Goal: Find specific fact: Find specific fact

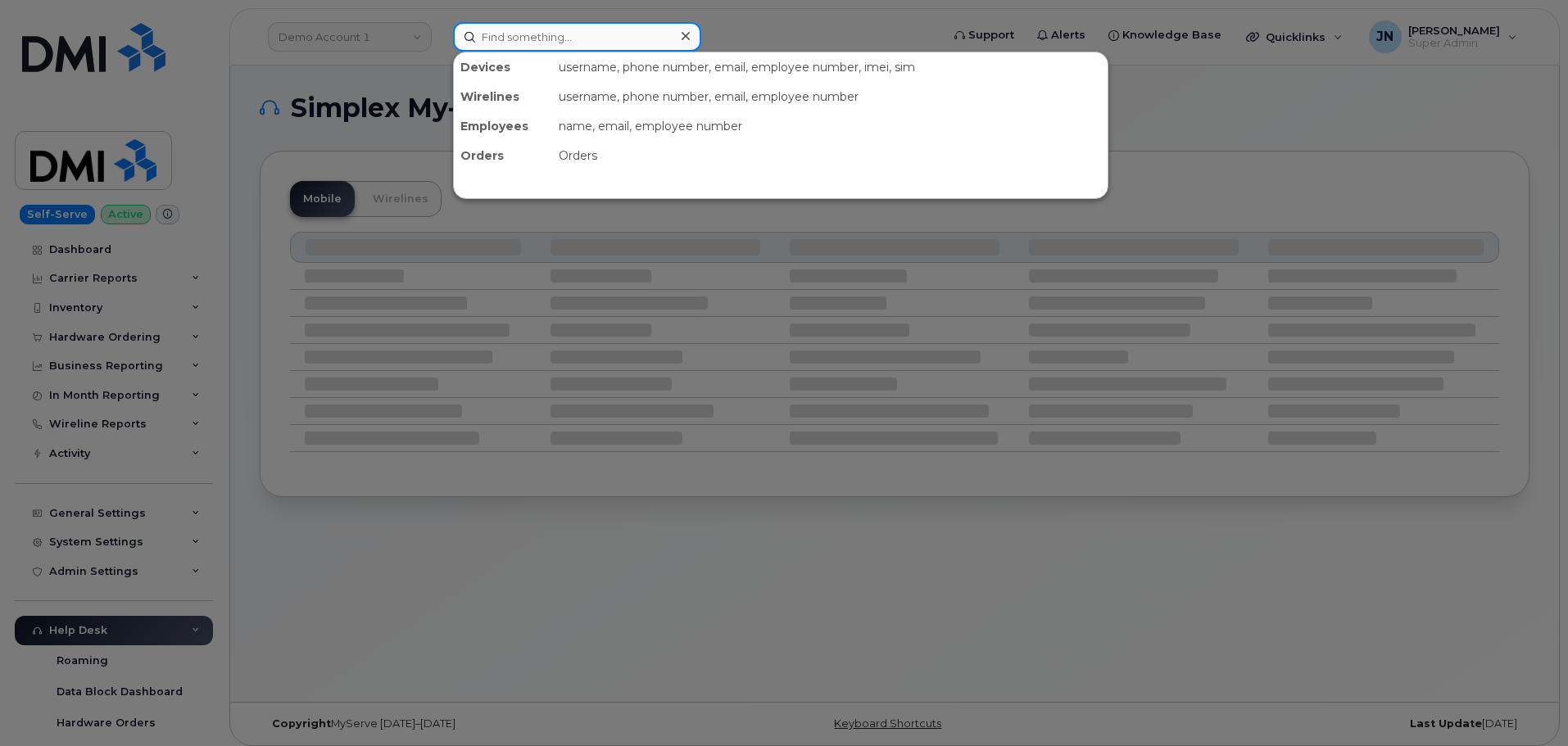
click at [538, 38] on input at bounding box center [577, 36] width 248 height 29
paste input "[PHONE_NUMBER]"
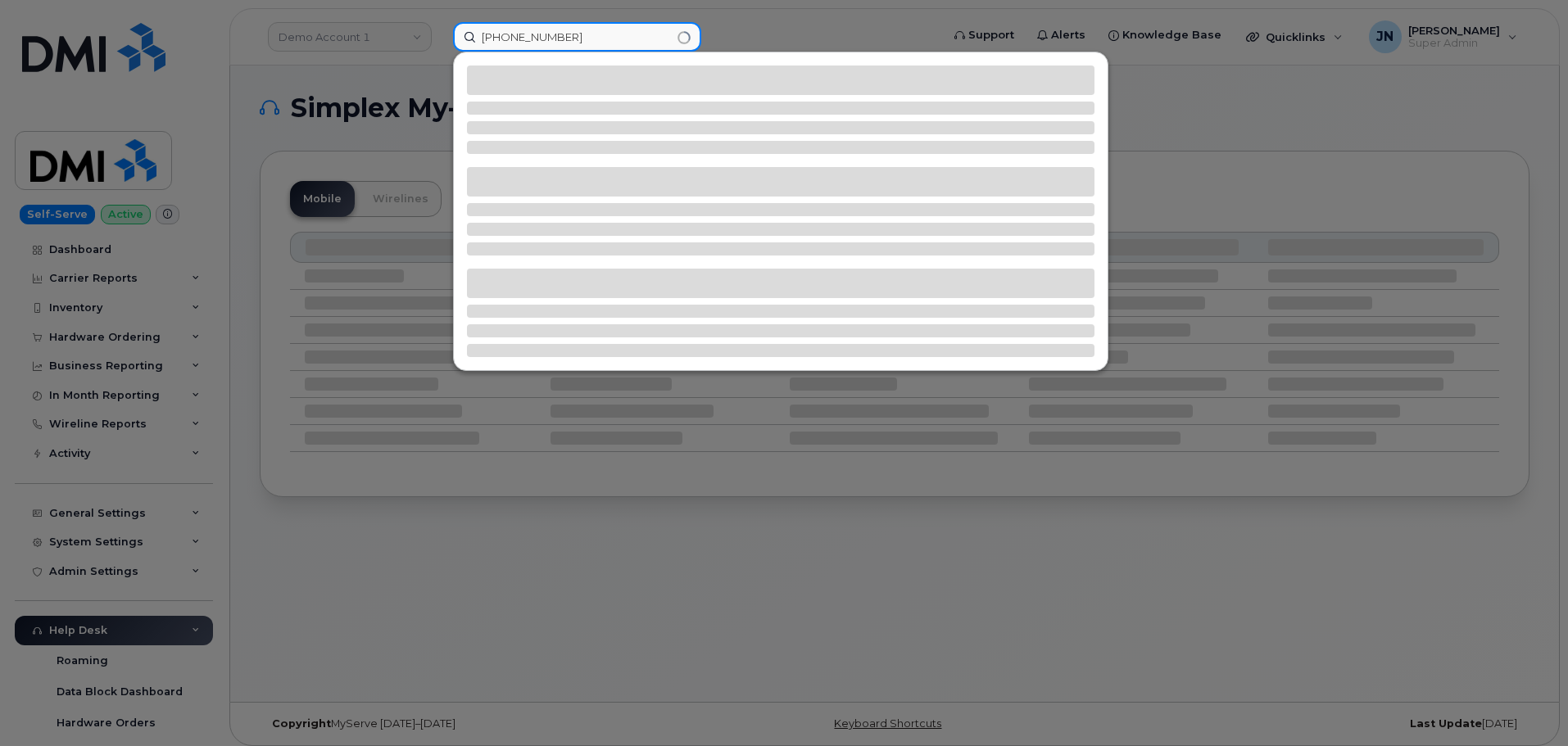
type input "[PHONE_NUMBER]"
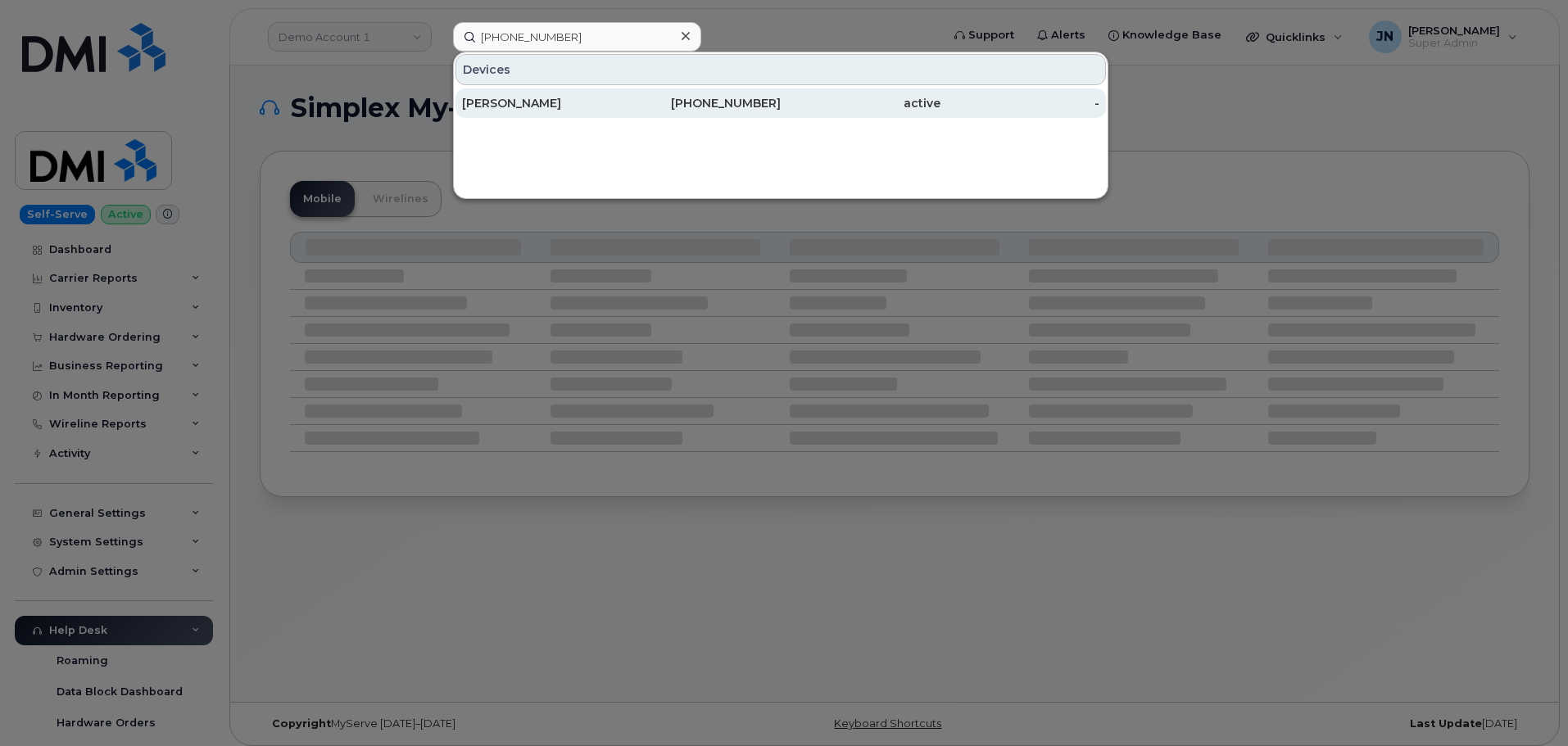
click at [514, 102] on div "Jennifer Gault" at bounding box center [542, 103] width 160 height 16
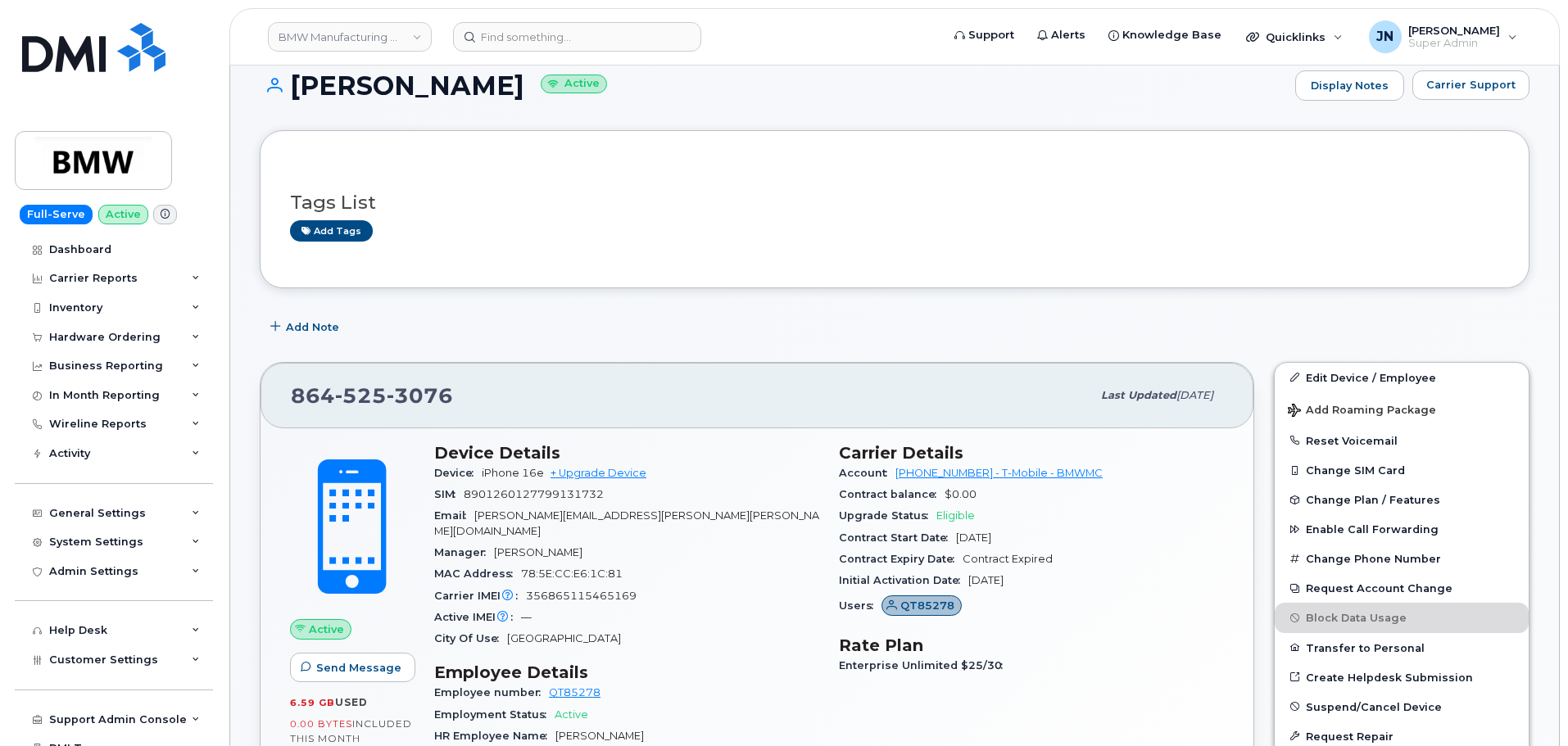
scroll to position [219, 0]
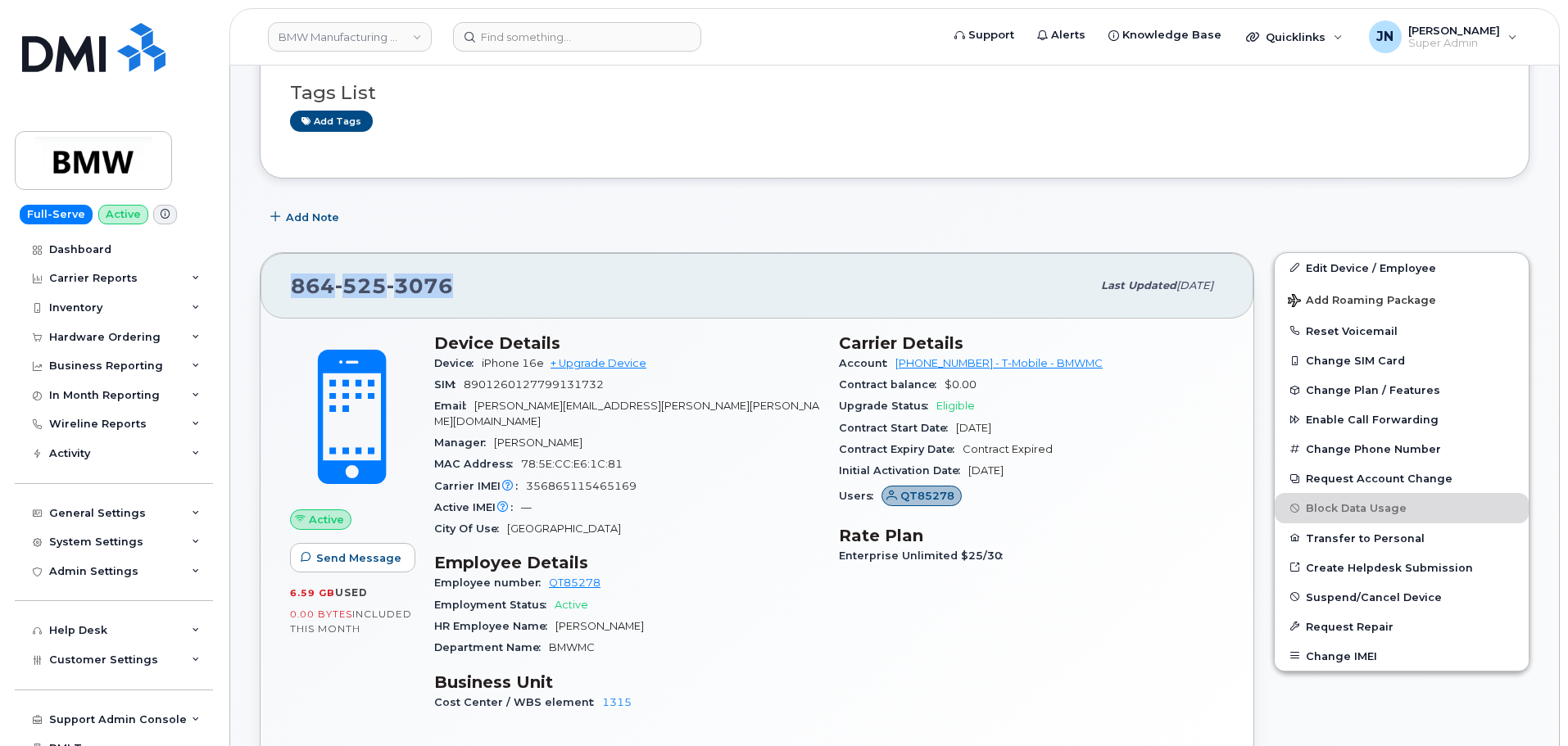
drag, startPoint x: 430, startPoint y: 285, endPoint x: 294, endPoint y: 284, distance: 136.0
click at [294, 284] on span "864 525 3076" at bounding box center [372, 286] width 163 height 25
click at [580, 480] on span "356865115465169" at bounding box center [581, 486] width 110 height 12
copy span "356865115465169"
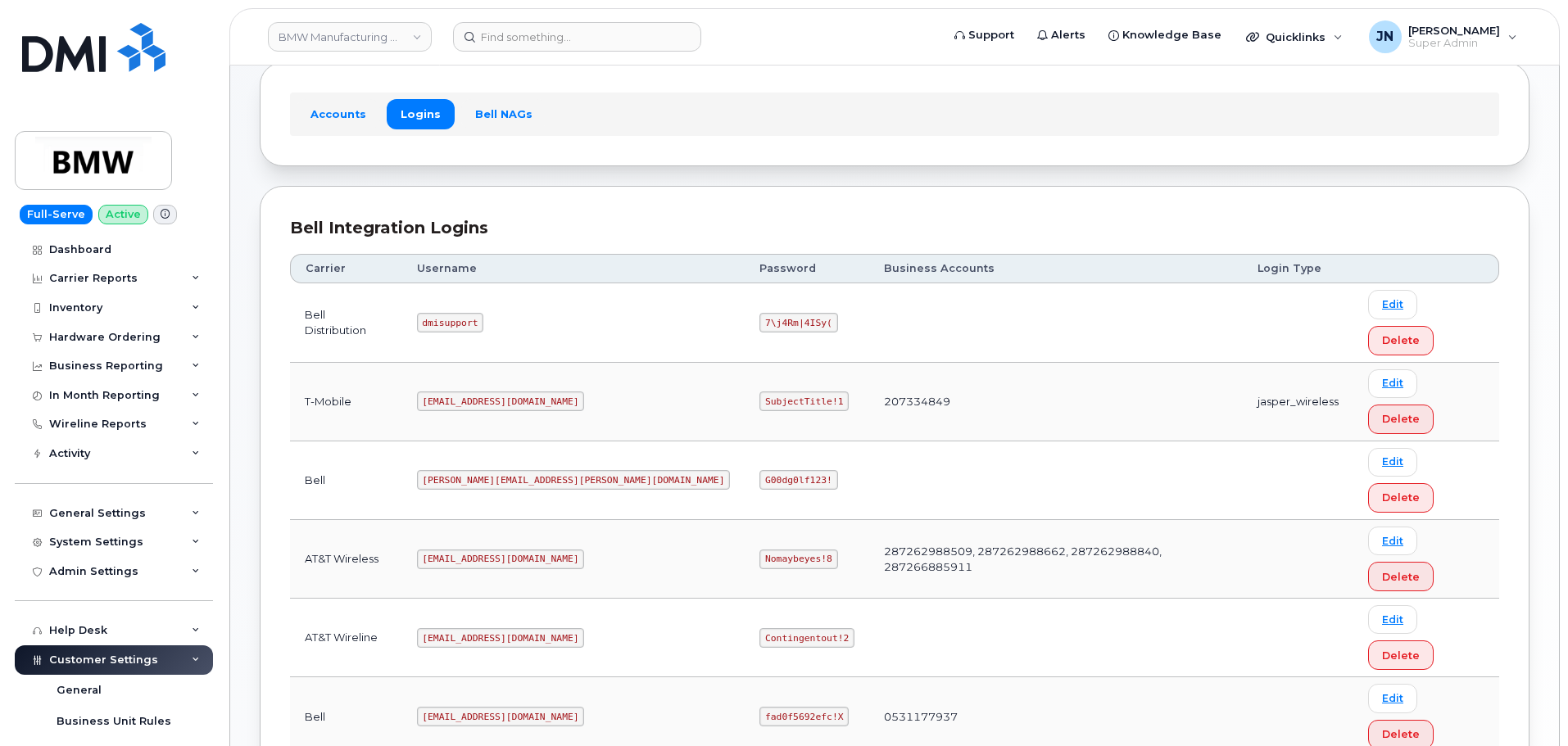
scroll to position [116, 0]
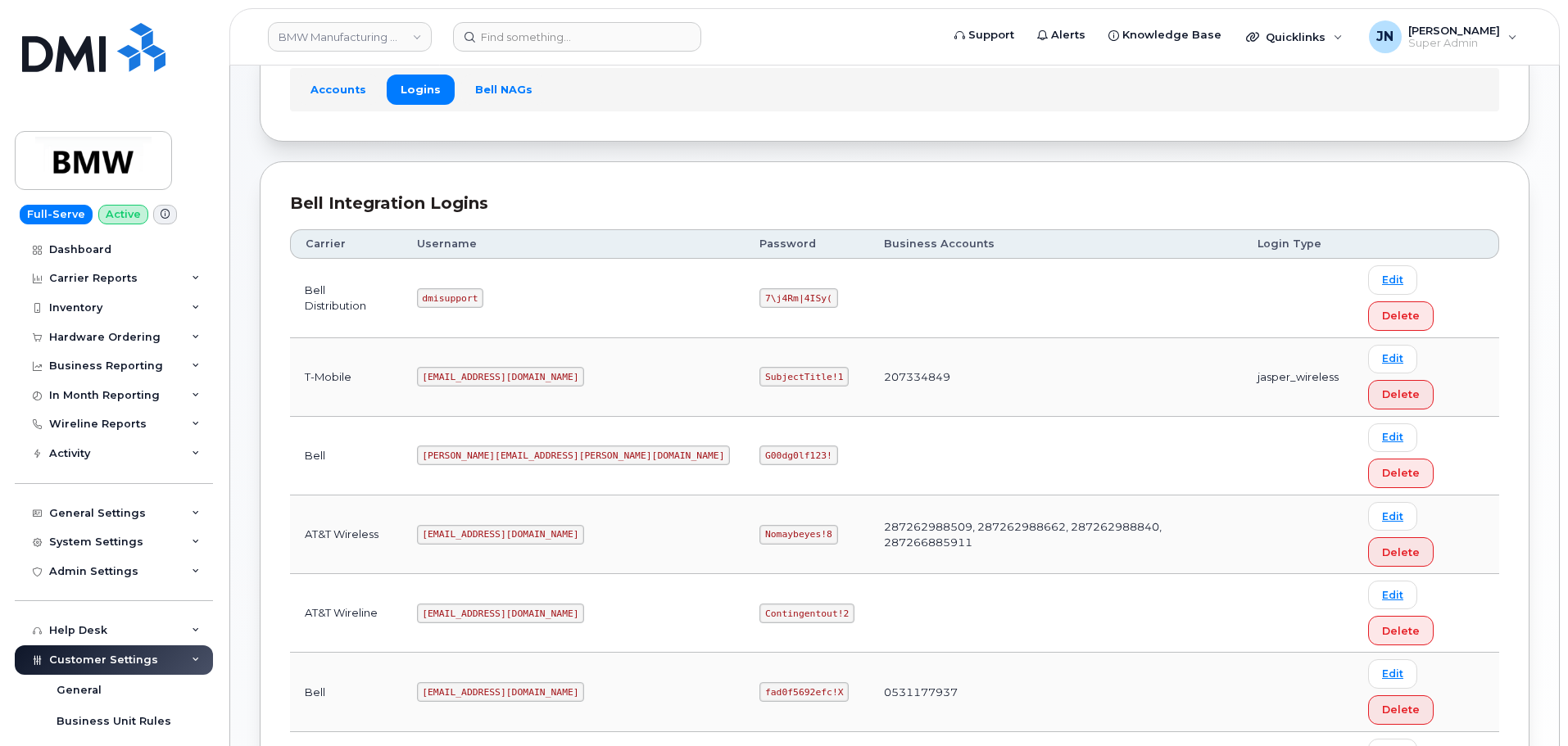
copy code "SubjectTitle!1"
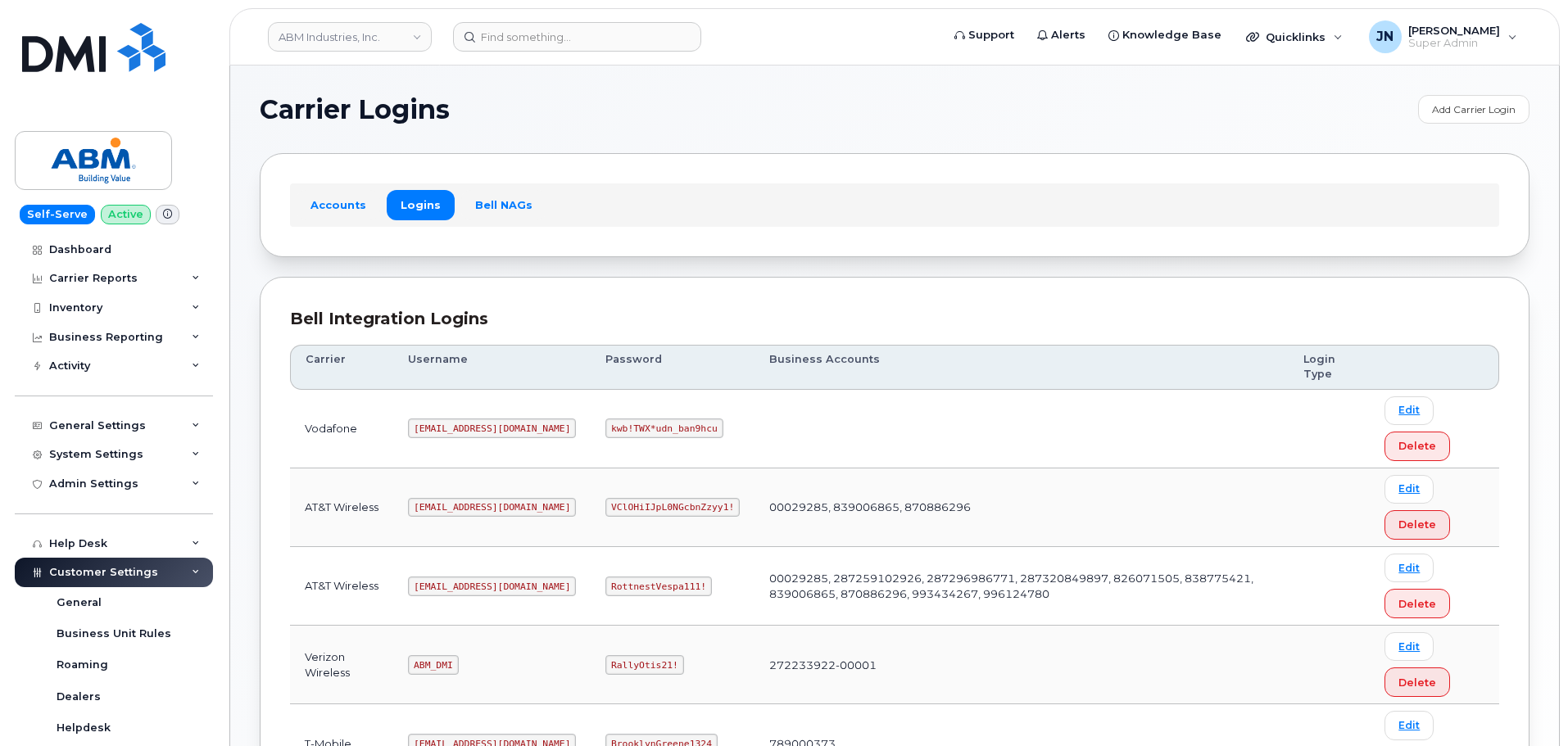
click at [816, 68] on div "Carrier Logins Add Carrier Login Accounts Logins Bell NAGs Bell Integration Log…" at bounding box center [894, 507] width 1329 height 885
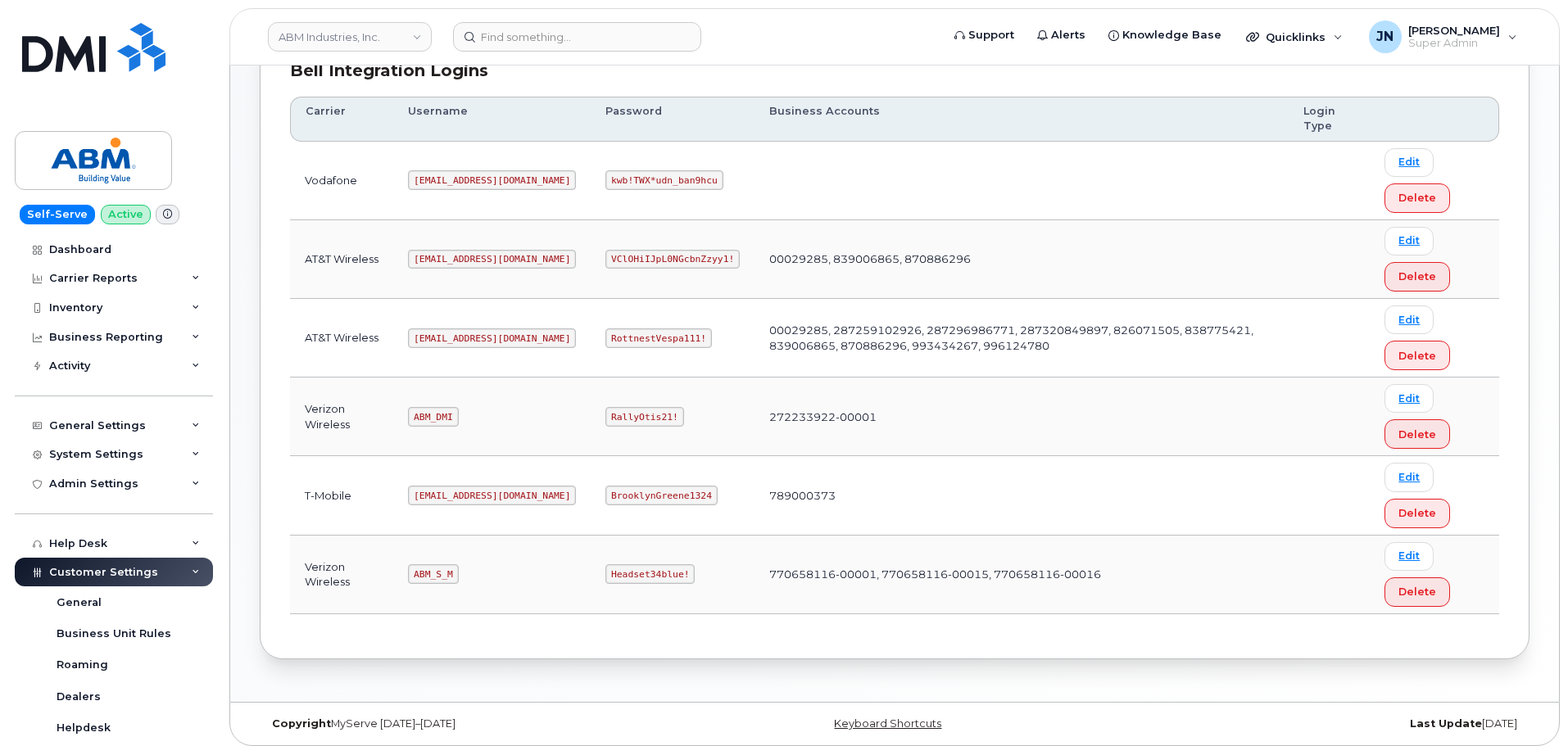
scroll to position [257, 0]
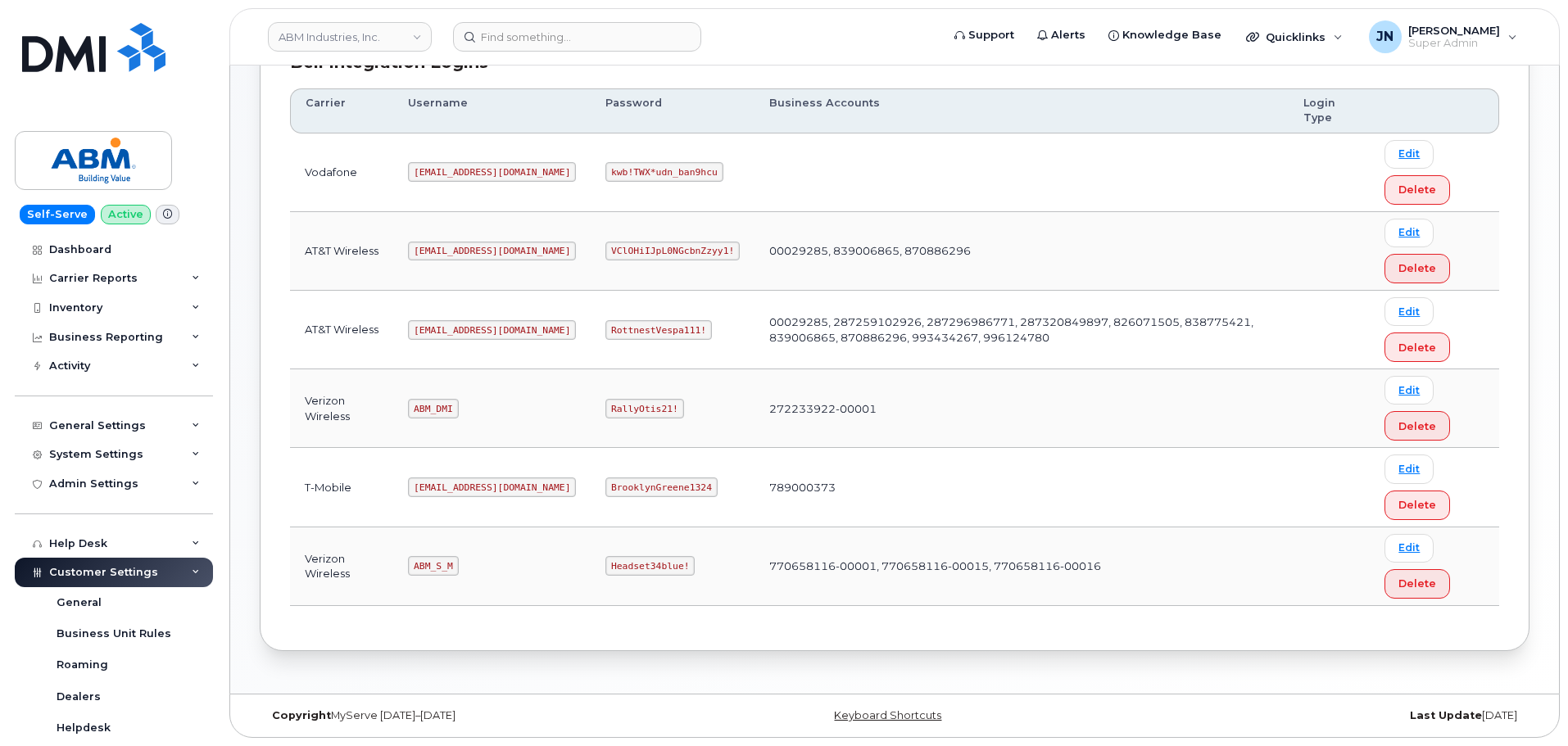
click at [443, 329] on code "[EMAIL_ADDRESS][DOMAIN_NAME]" at bounding box center [491, 330] width 168 height 20
click at [442, 329] on code "[EMAIL_ADDRESS][DOMAIN_NAME]" at bounding box center [491, 330] width 168 height 20
copy code "[EMAIL_ADDRESS][DOMAIN_NAME]"
click at [605, 326] on code "RottnestVespa111!" at bounding box center [659, 330] width 106 height 20
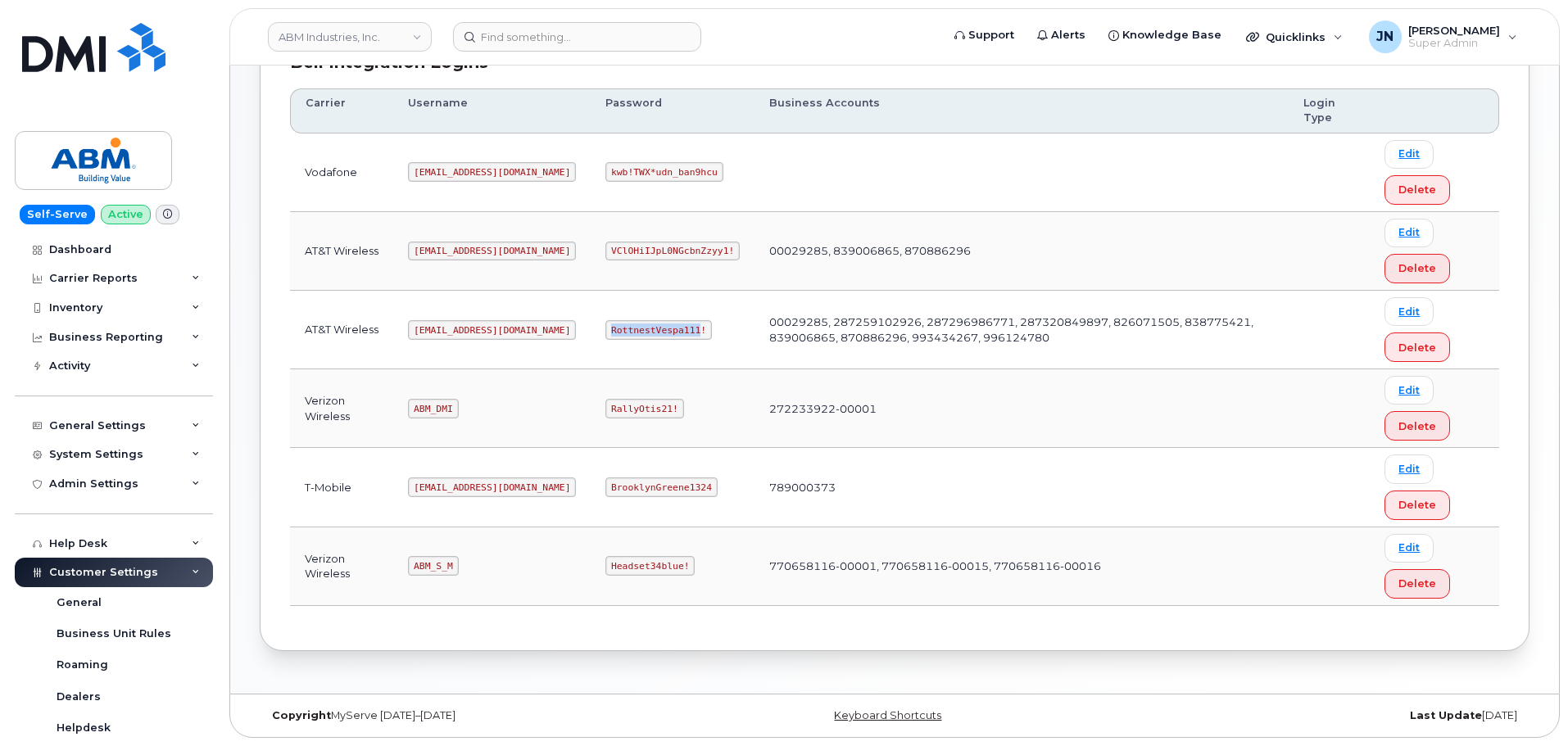
click at [605, 326] on code "RottnestVespa111!" at bounding box center [659, 330] width 106 height 20
copy code "RottnestVespa111!"
